Goal: Transaction & Acquisition: Purchase product/service

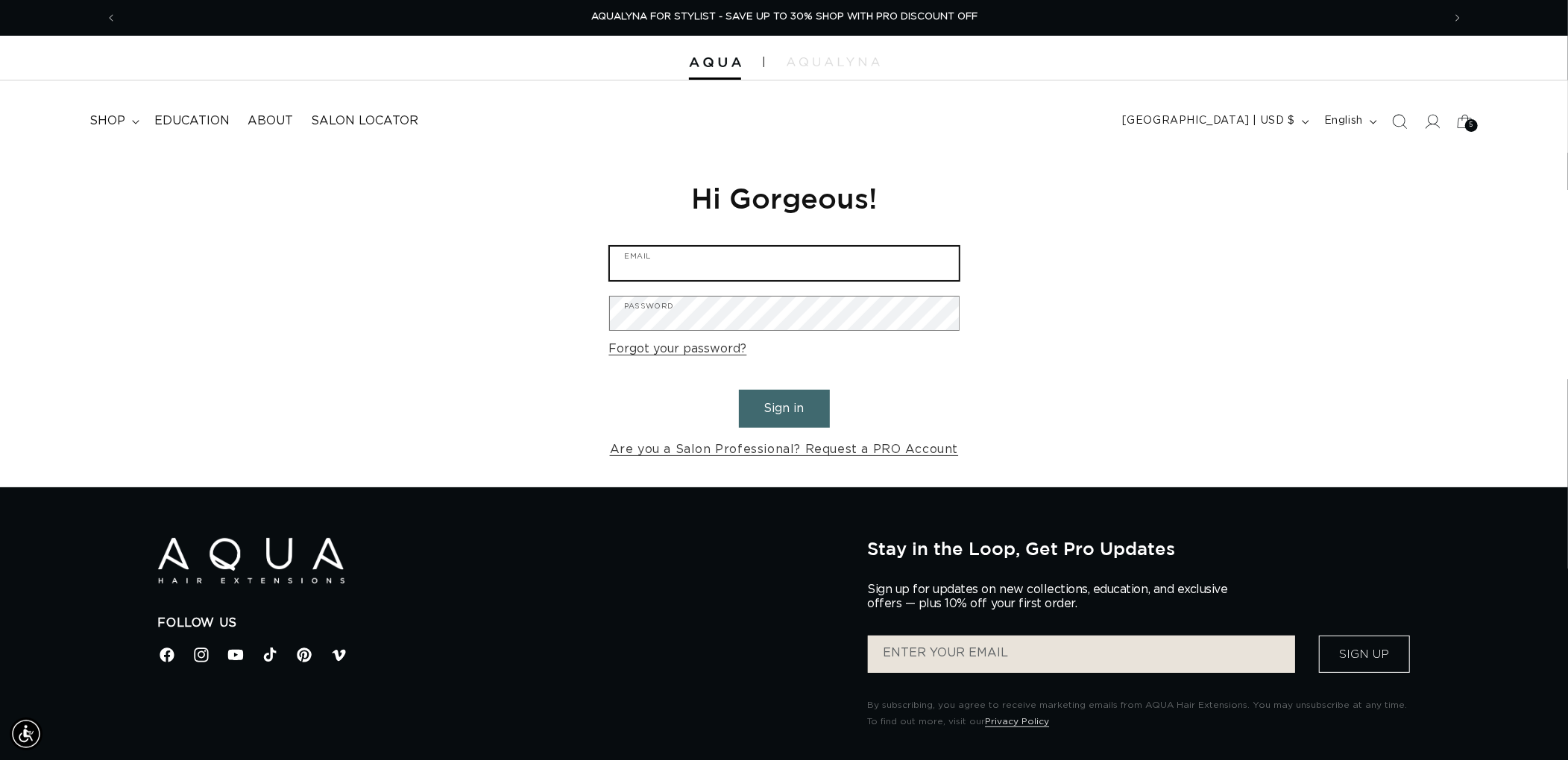
type input "graphics@pabeauty.com"
click at [794, 406] on button "Sign in" at bounding box center [784, 408] width 91 height 38
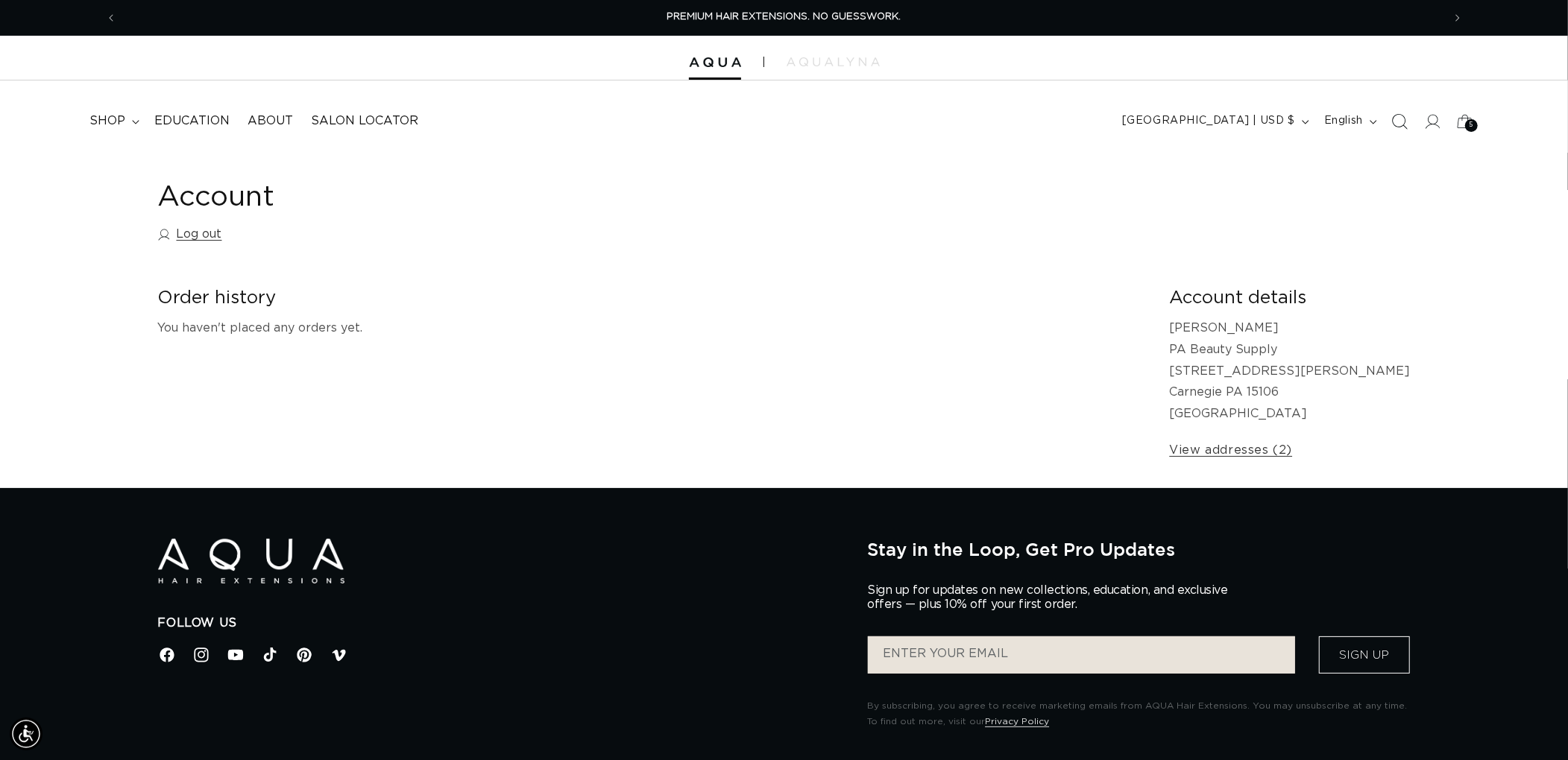
click at [1397, 123] on icon "Search" at bounding box center [1399, 121] width 15 height 15
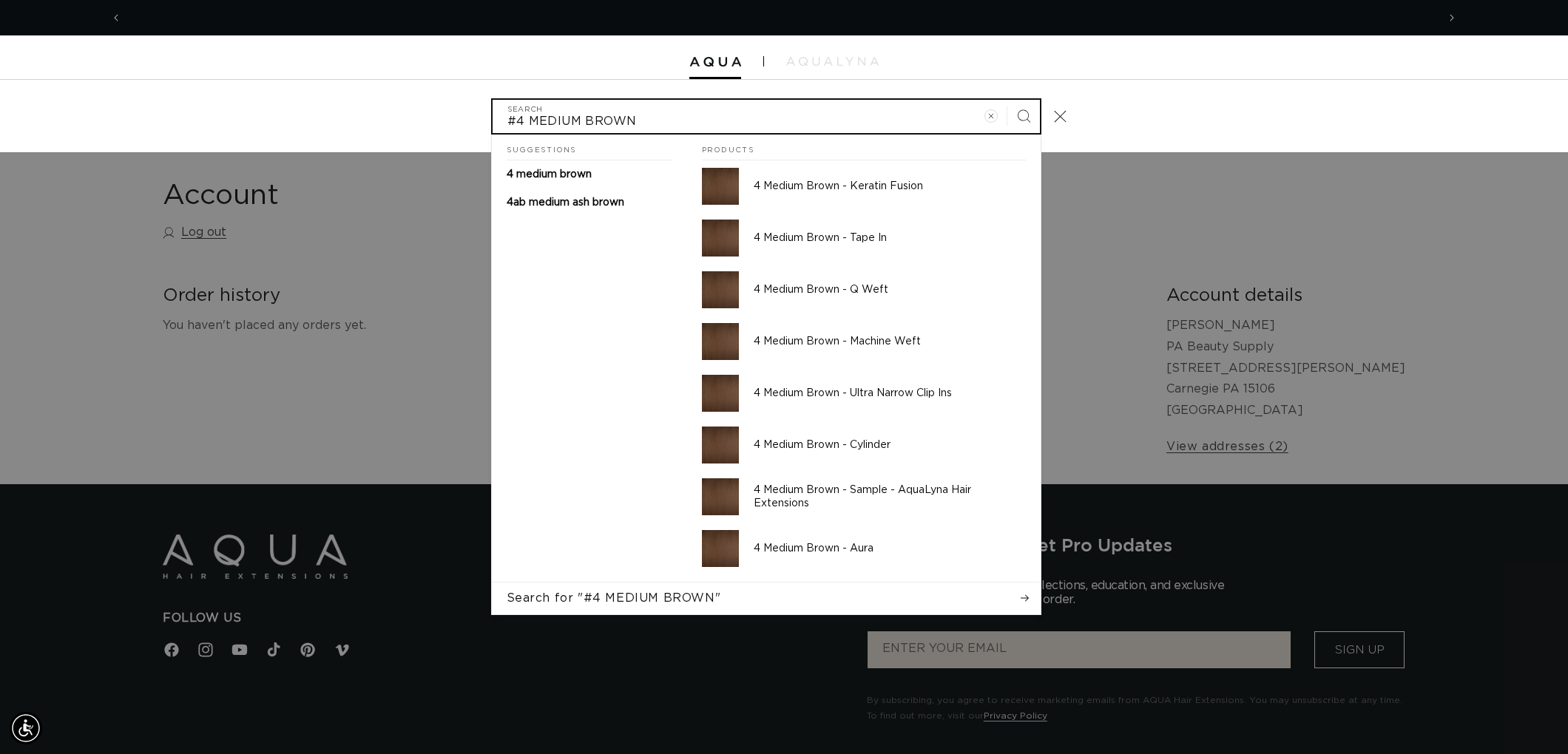
scroll to position [0, 2630]
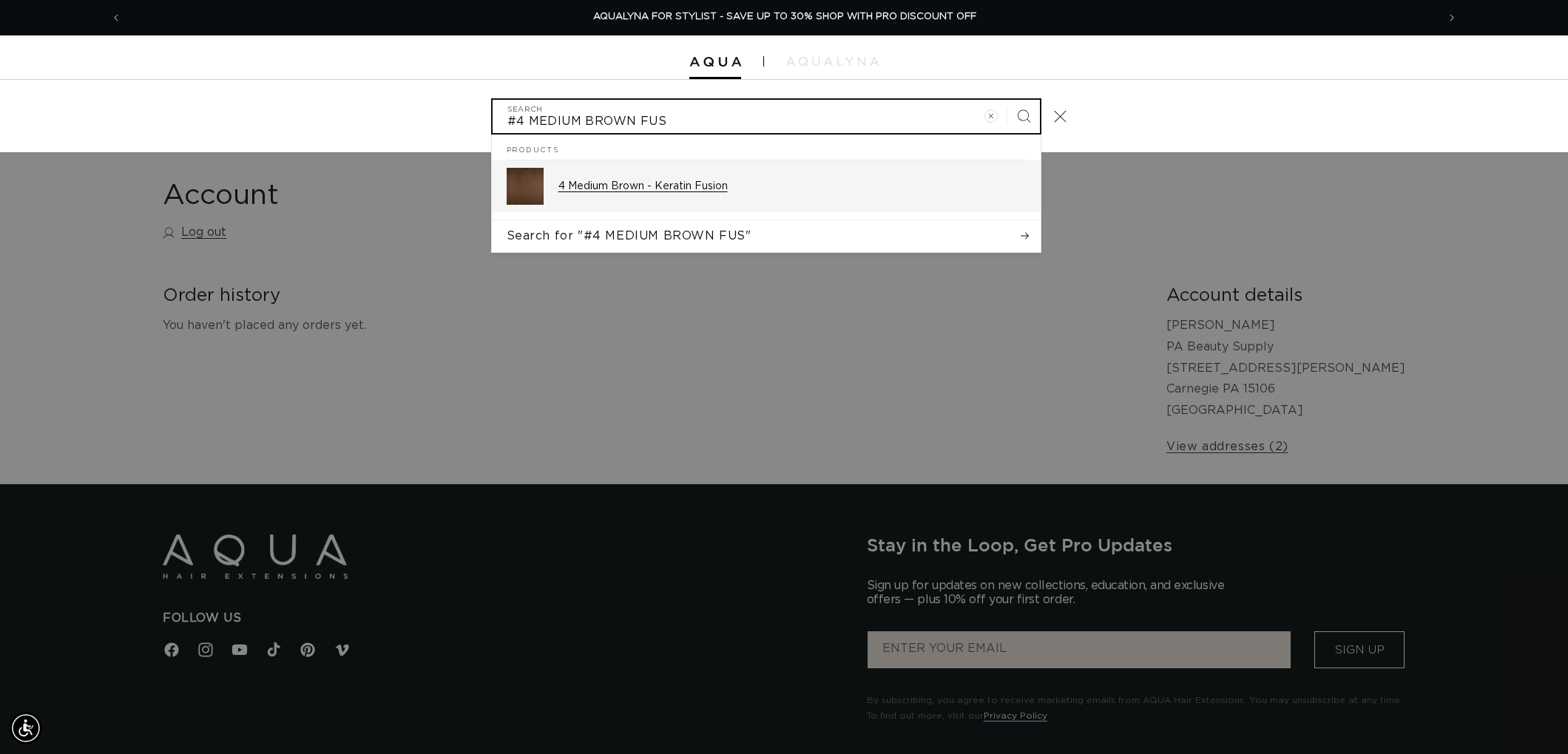
type input "#4 MEDIUM BROWN FUS"
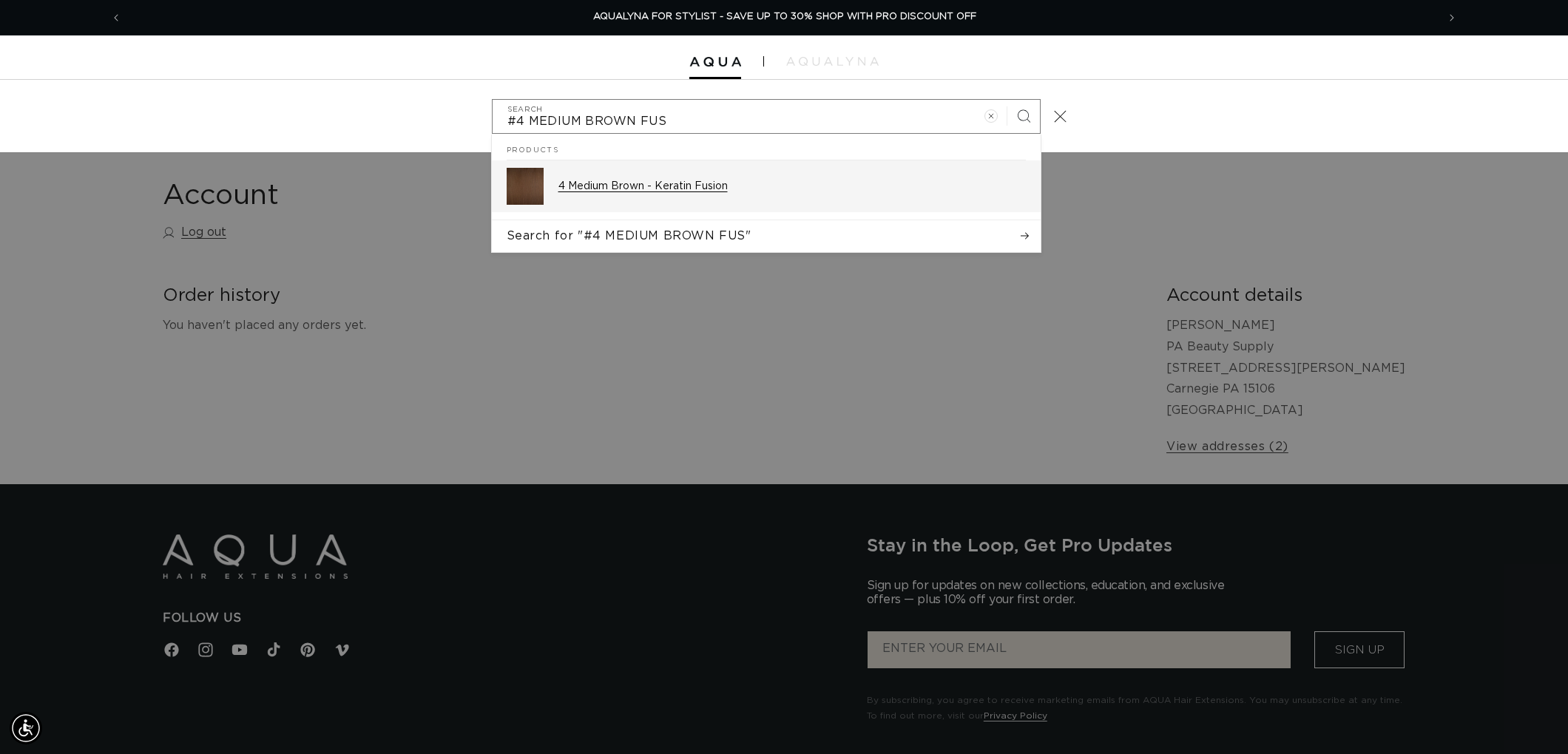
click at [794, 189] on p "4 Medium Brown - Keratin Fusion" at bounding box center [792, 186] width 468 height 13
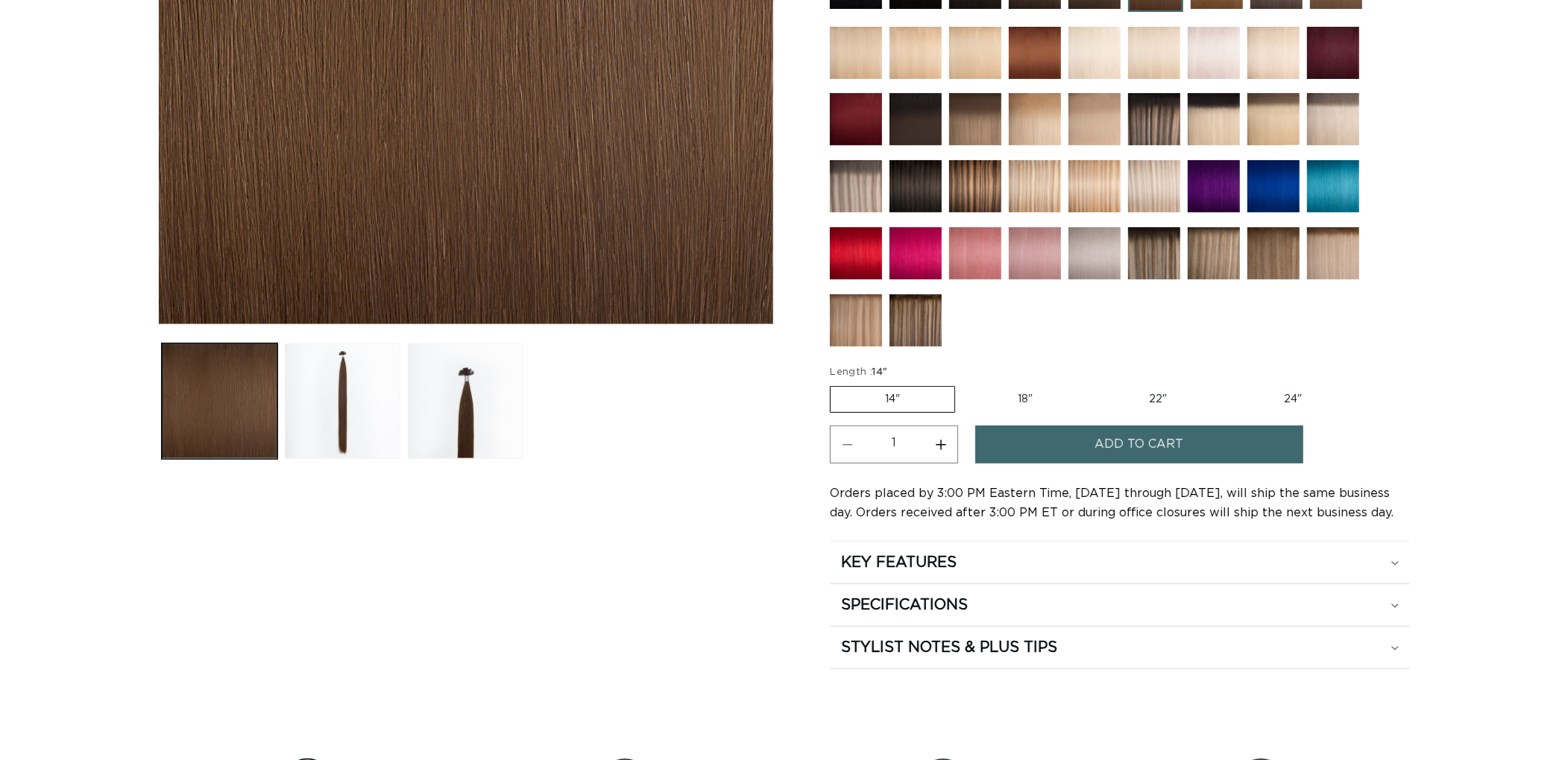
scroll to position [496, 0]
